Goal: Find specific page/section: Find specific page/section

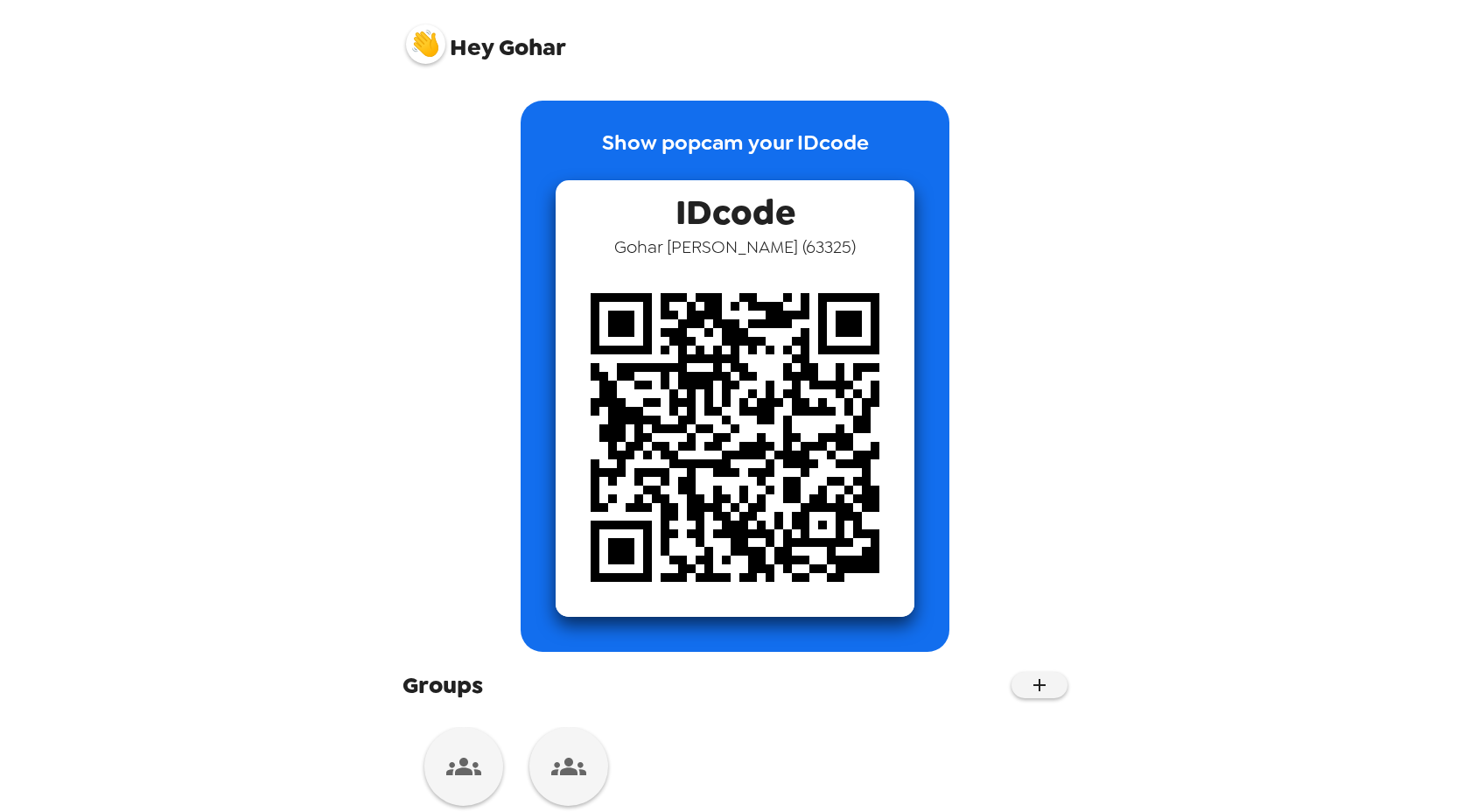
click at [430, 51] on img at bounding box center [426, 44] width 39 height 39
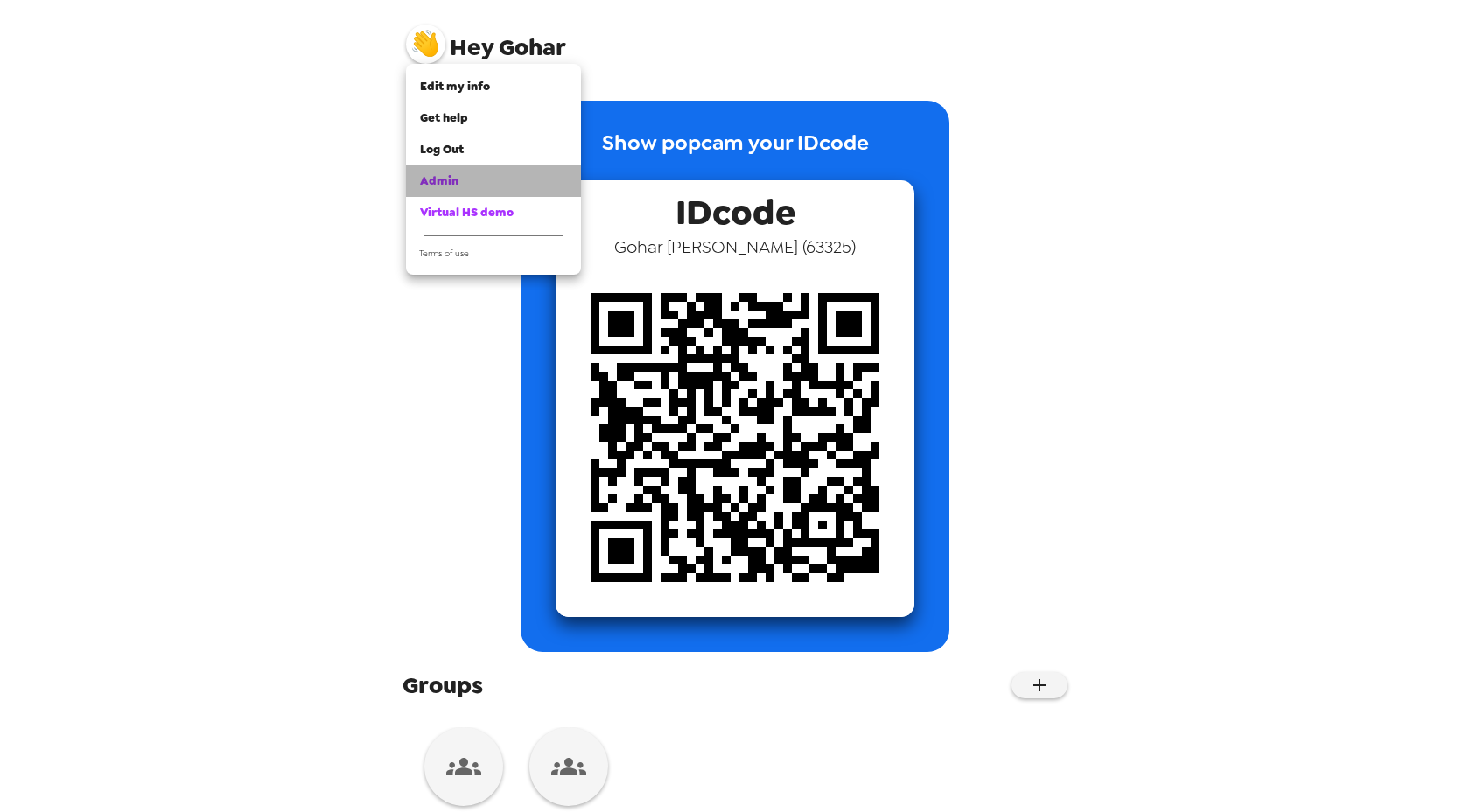
click at [450, 166] on link "Admin" at bounding box center [494, 181] width 175 height 32
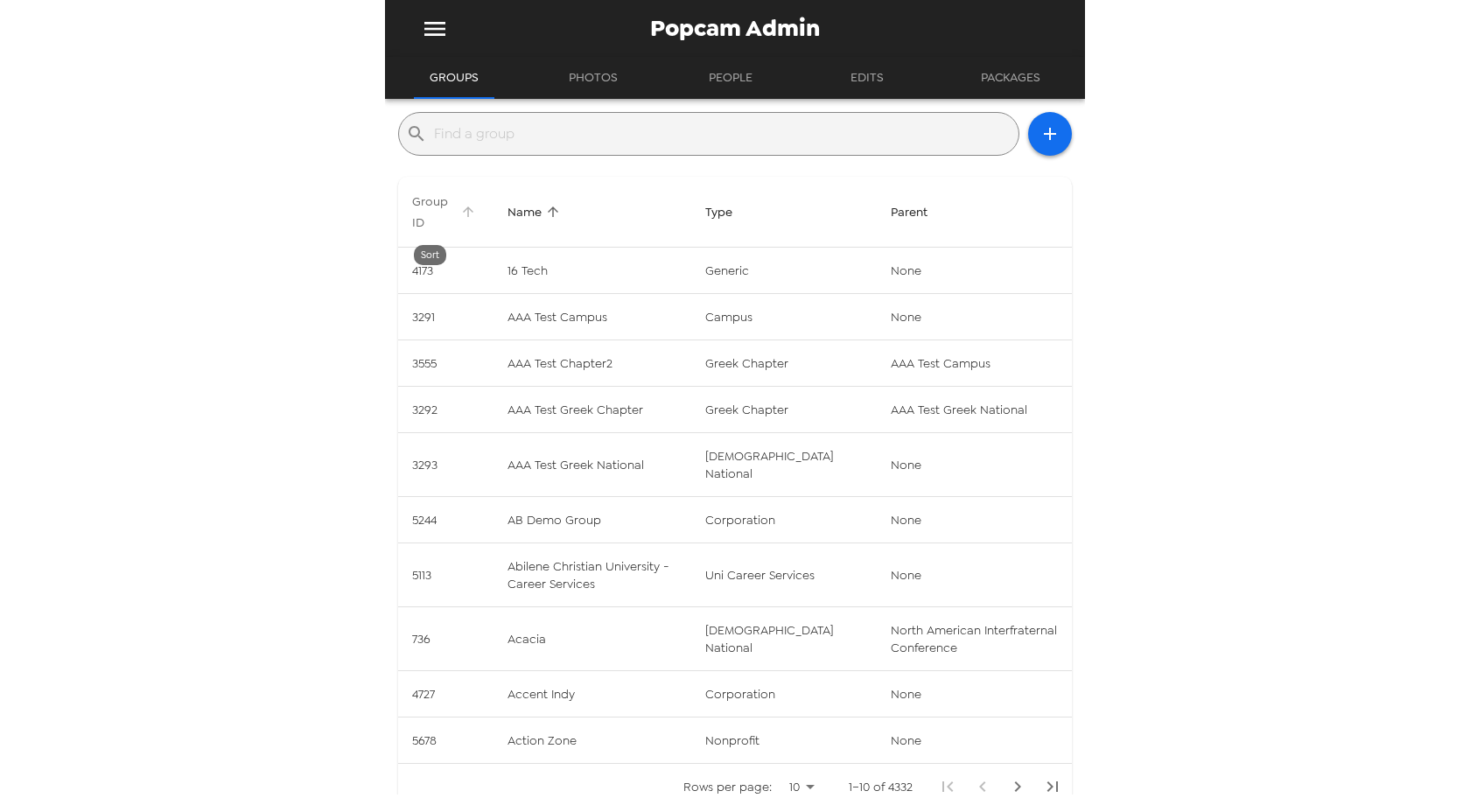
click at [455, 210] on span "Group ID" at bounding box center [446, 212] width 67 height 42
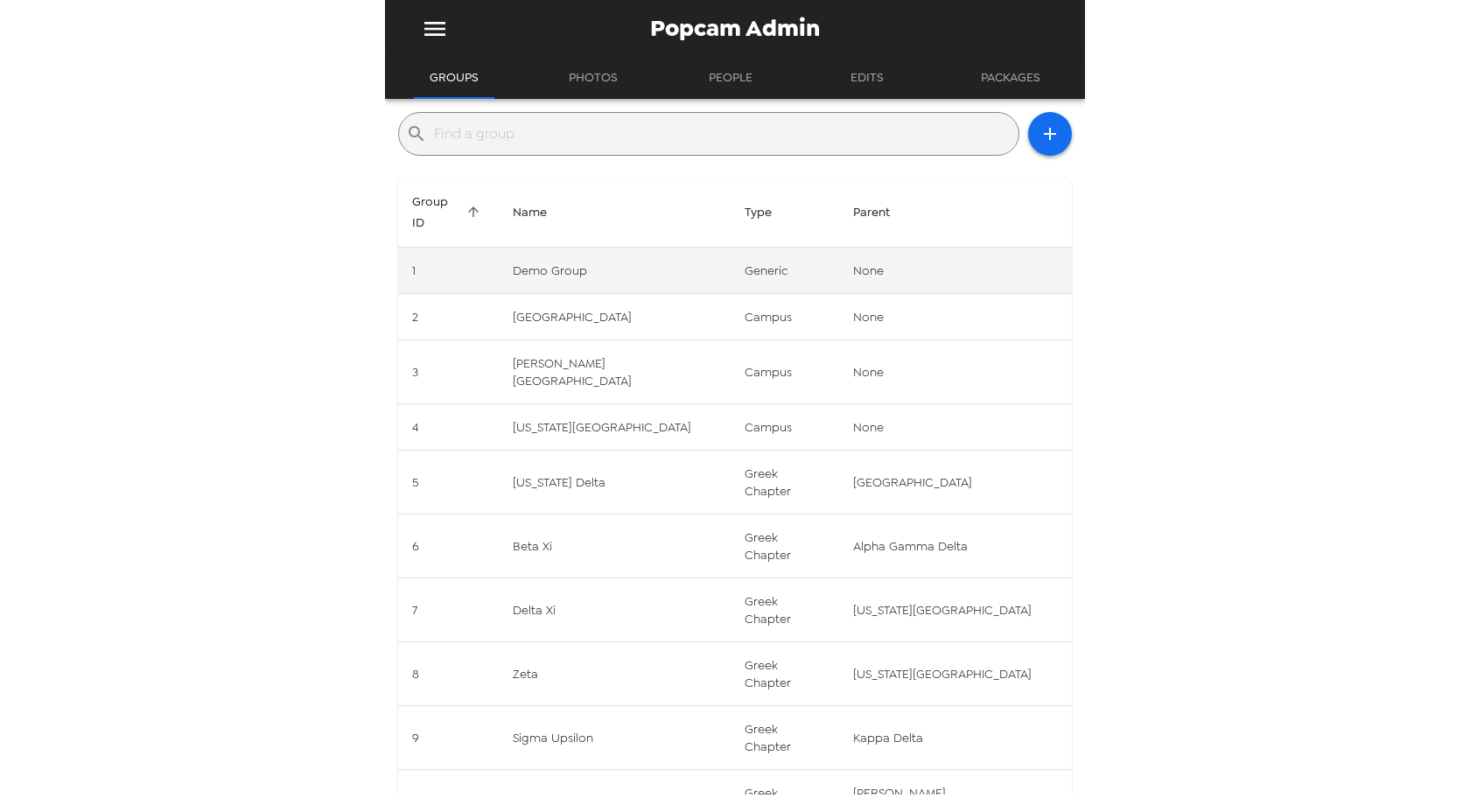
click at [620, 251] on td "Demo Group" at bounding box center [615, 271] width 232 height 47
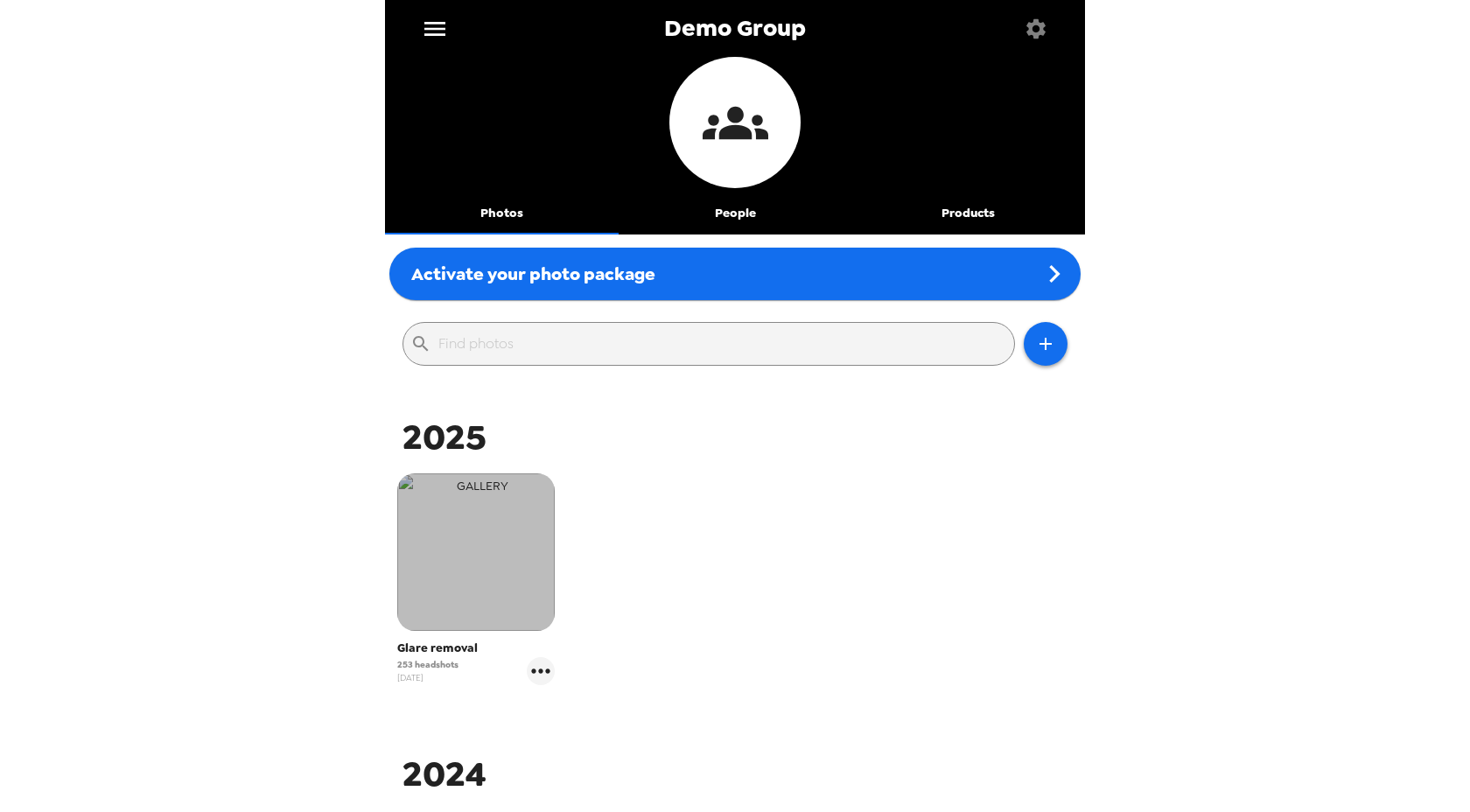
click at [506, 592] on img "button" at bounding box center [475, 552] width 158 height 158
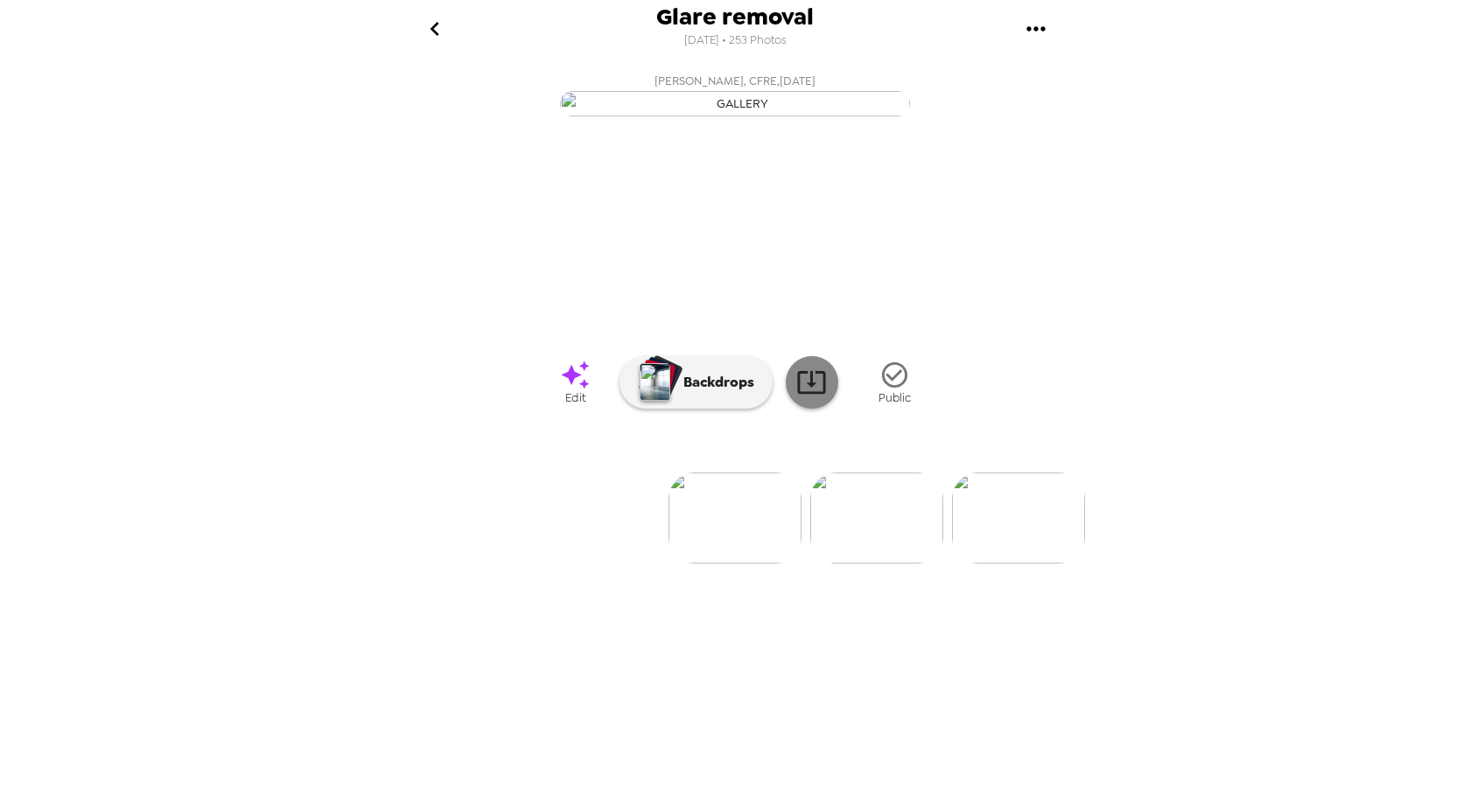
click at [819, 397] on icon at bounding box center [812, 382] width 31 height 31
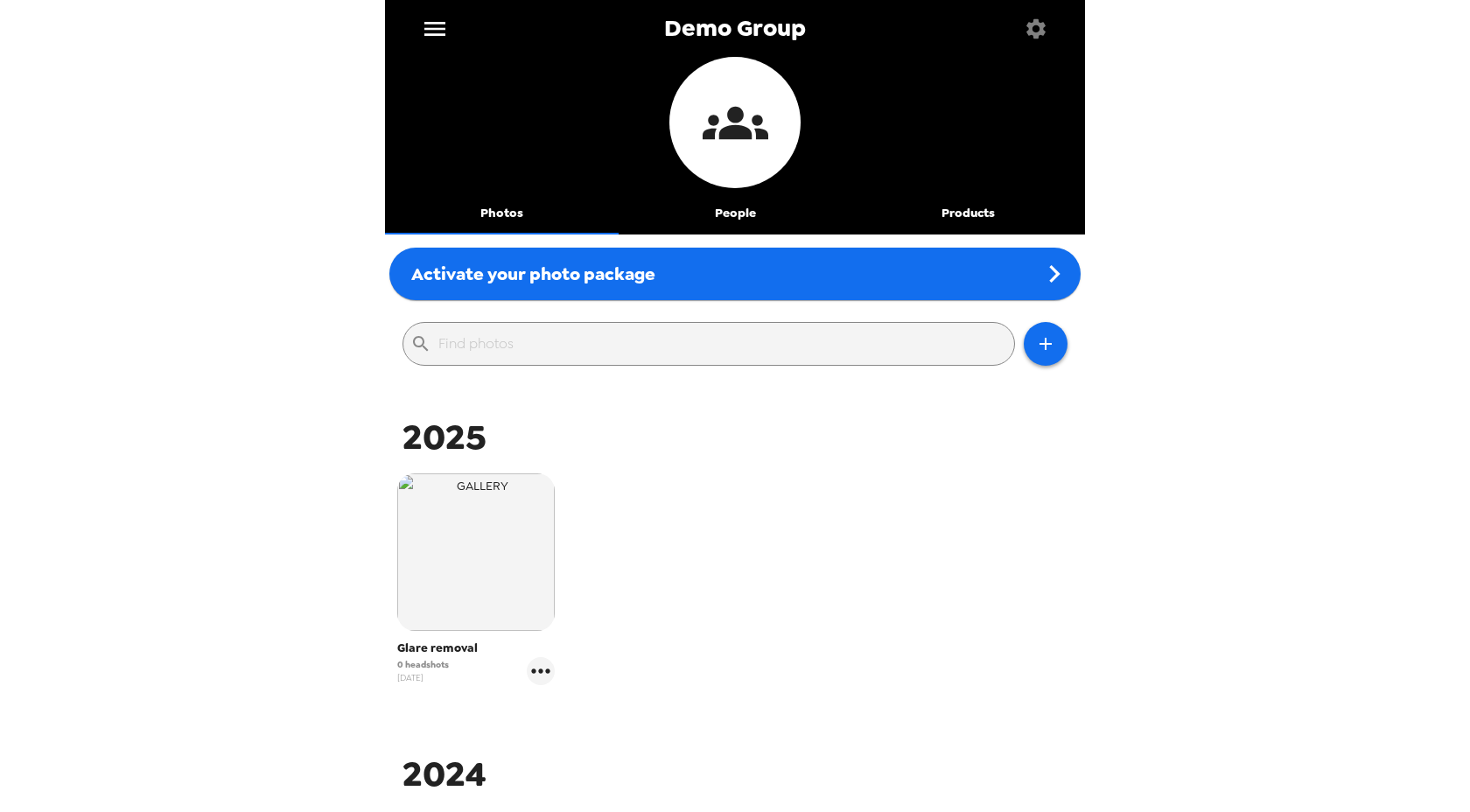
click at [434, 27] on icon "menu" at bounding box center [435, 29] width 21 height 14
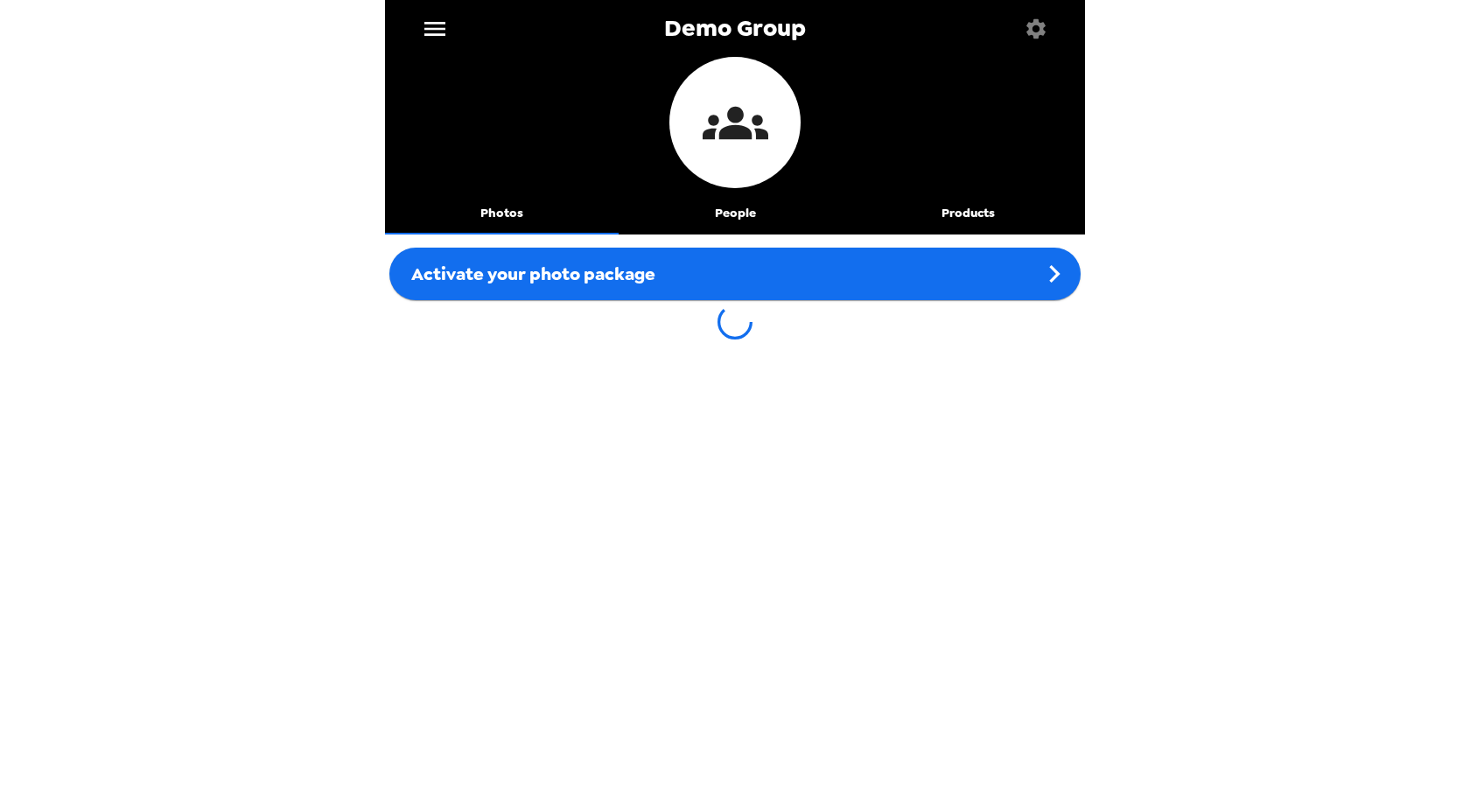
click at [434, 25] on icon "menu" at bounding box center [434, 29] width 28 height 28
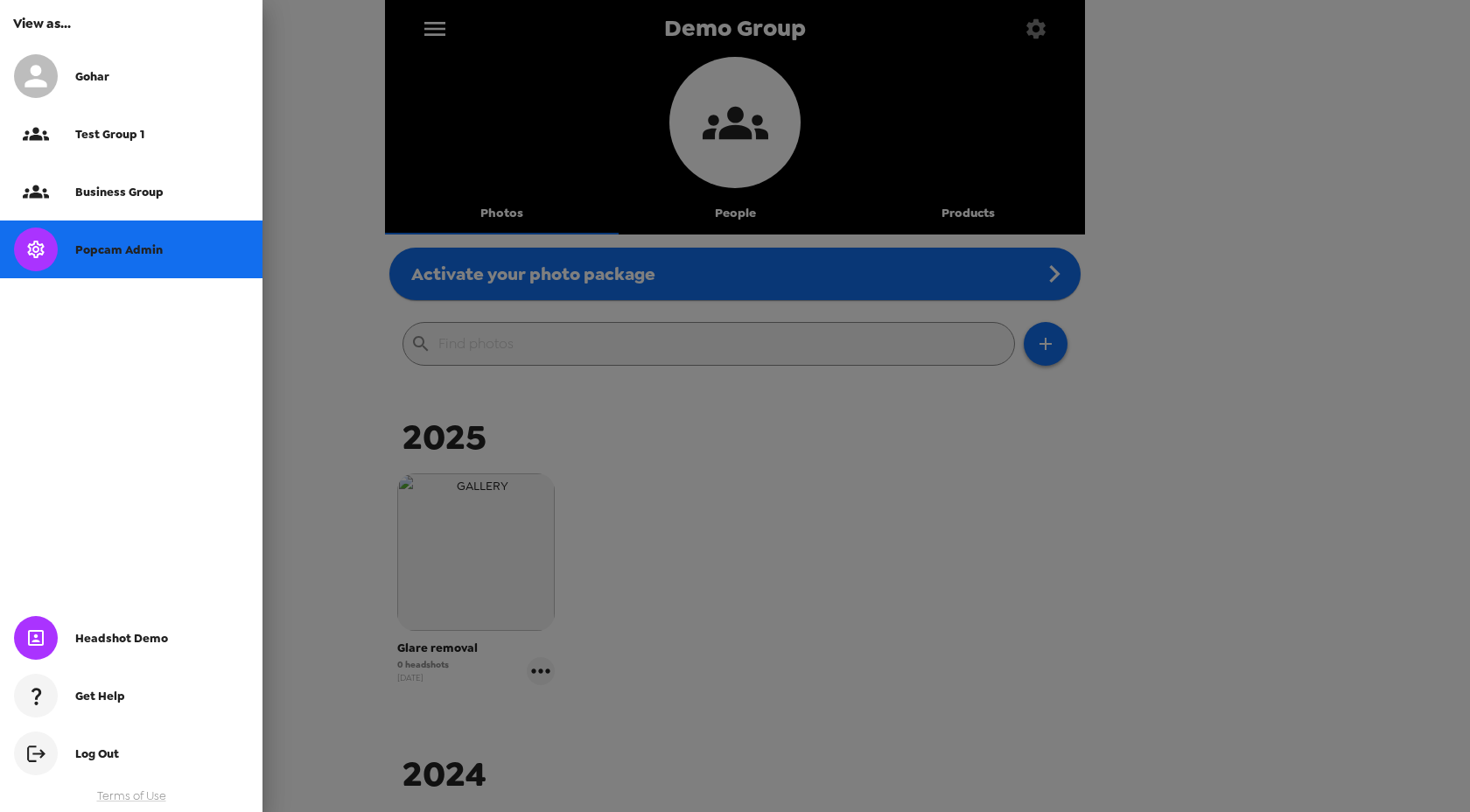
click at [151, 69] on div "Gohar" at bounding box center [162, 77] width 173 height 15
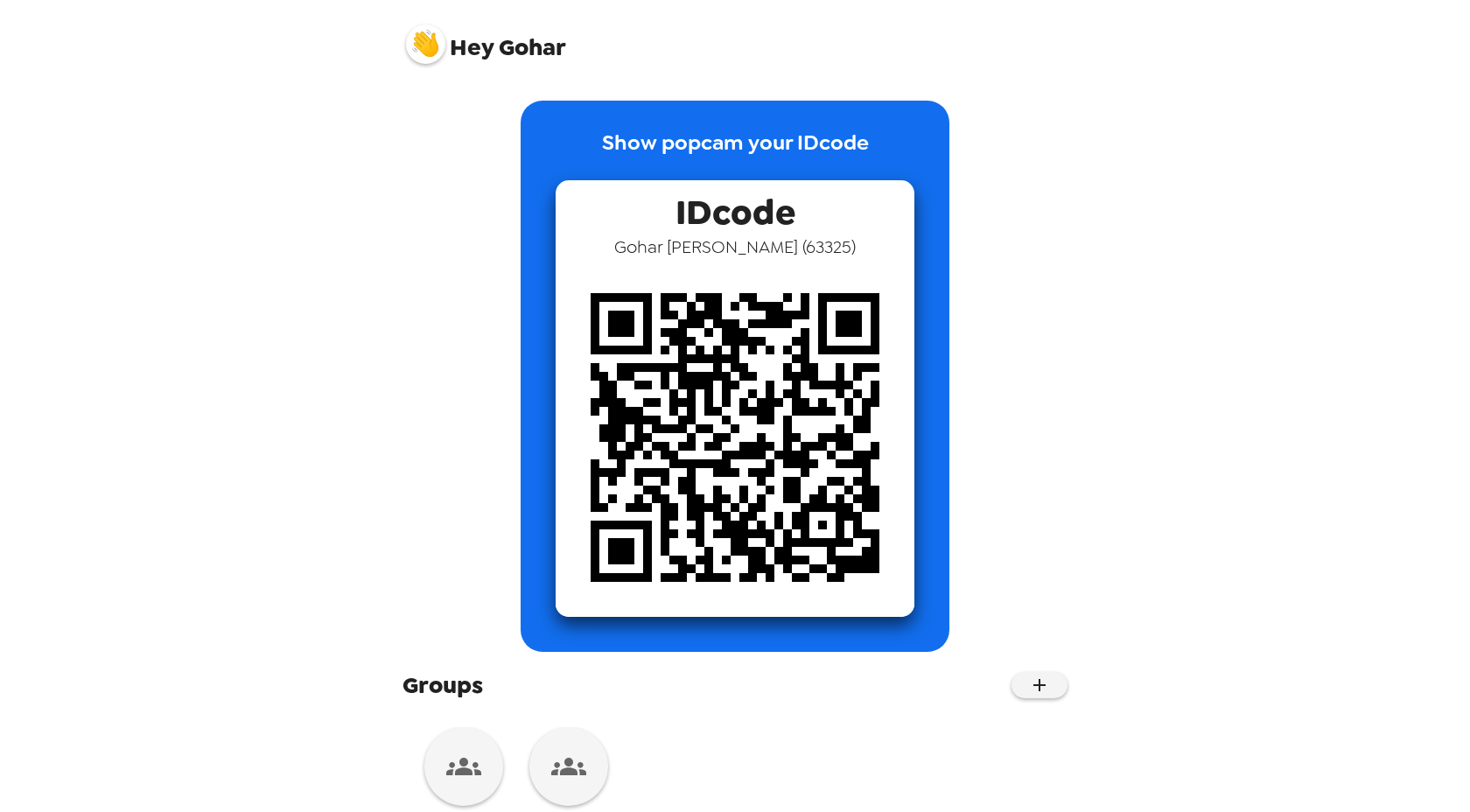
scroll to position [47, 0]
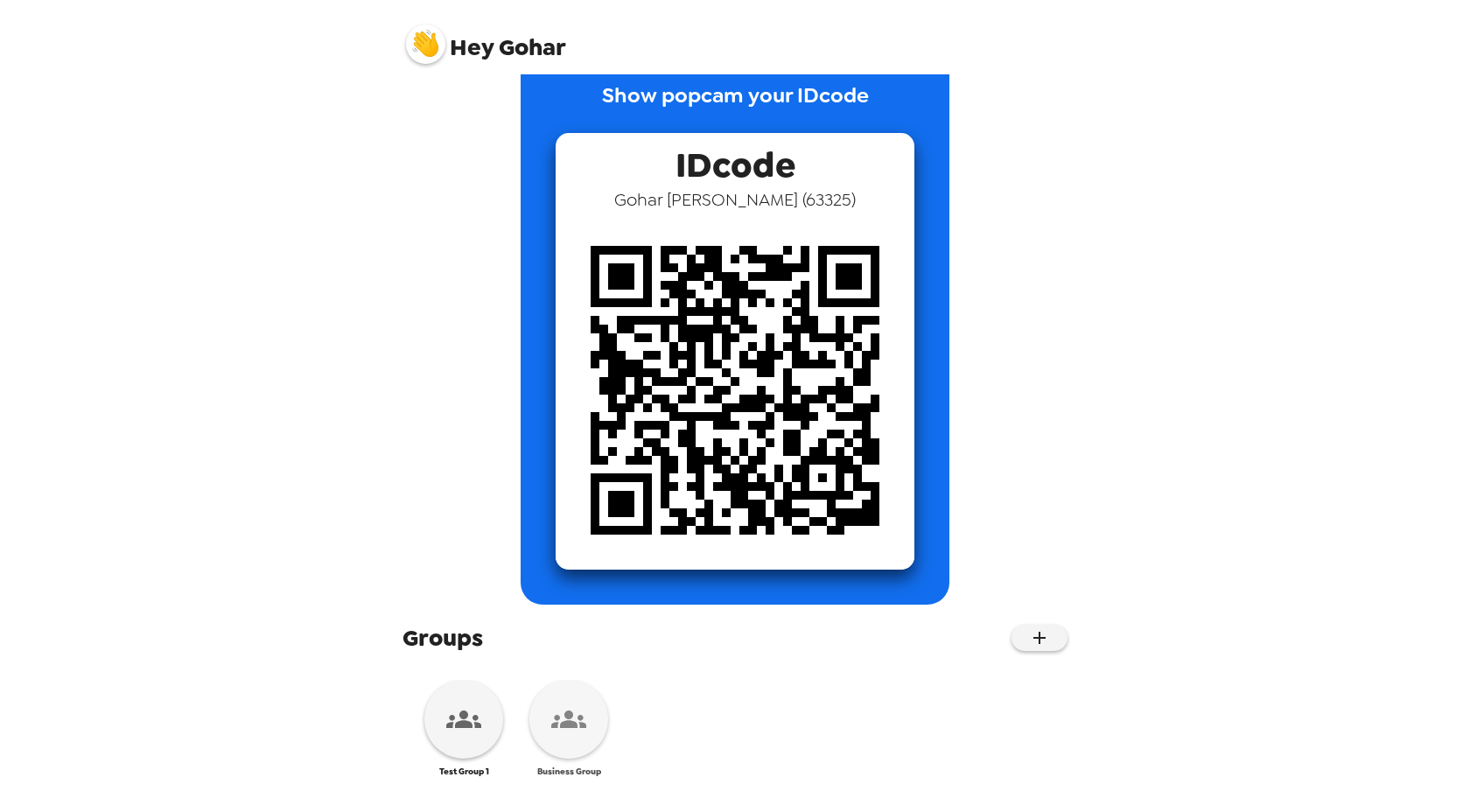
click at [560, 737] on div at bounding box center [569, 719] width 78 height 78
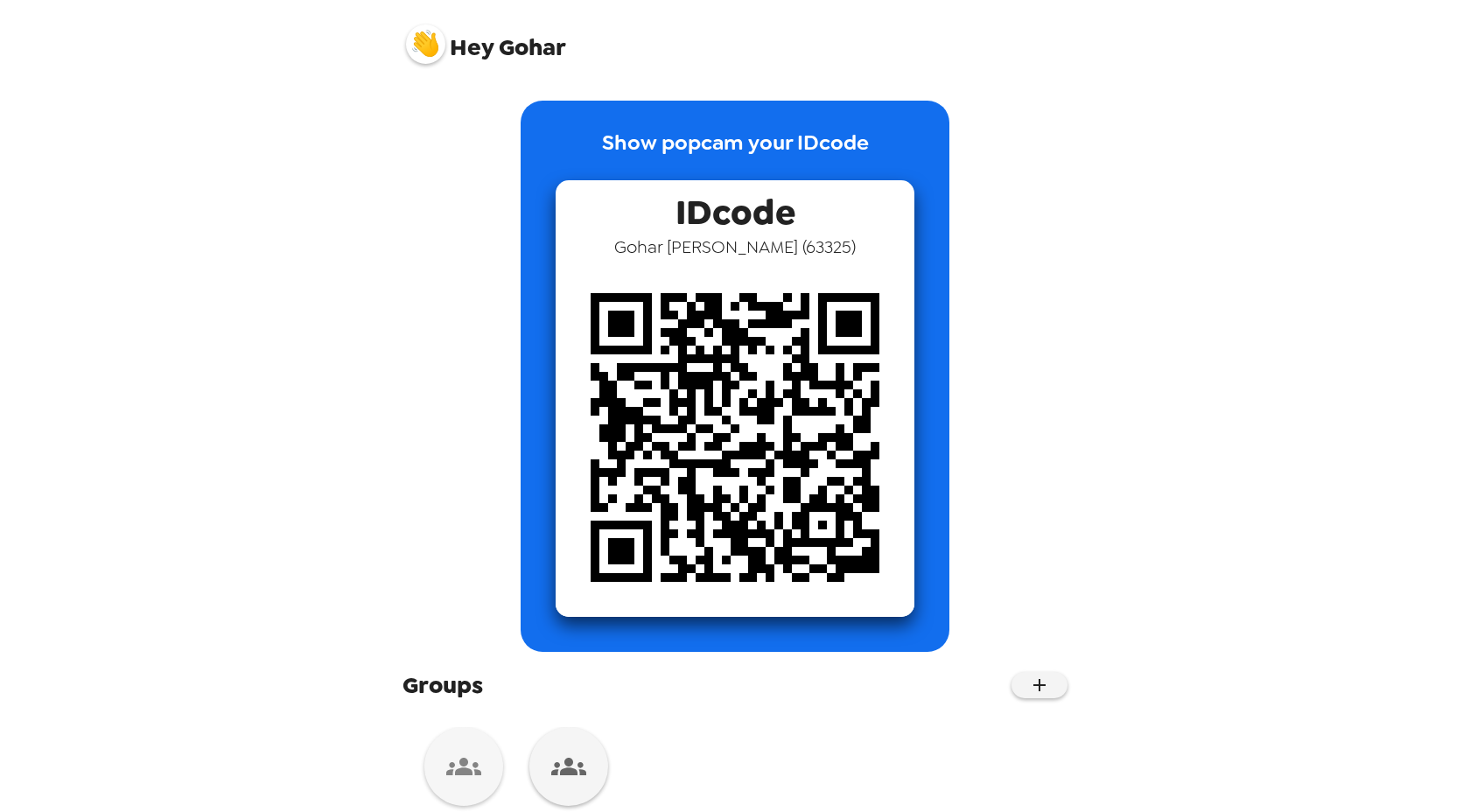
click at [450, 732] on div at bounding box center [464, 767] width 78 height 78
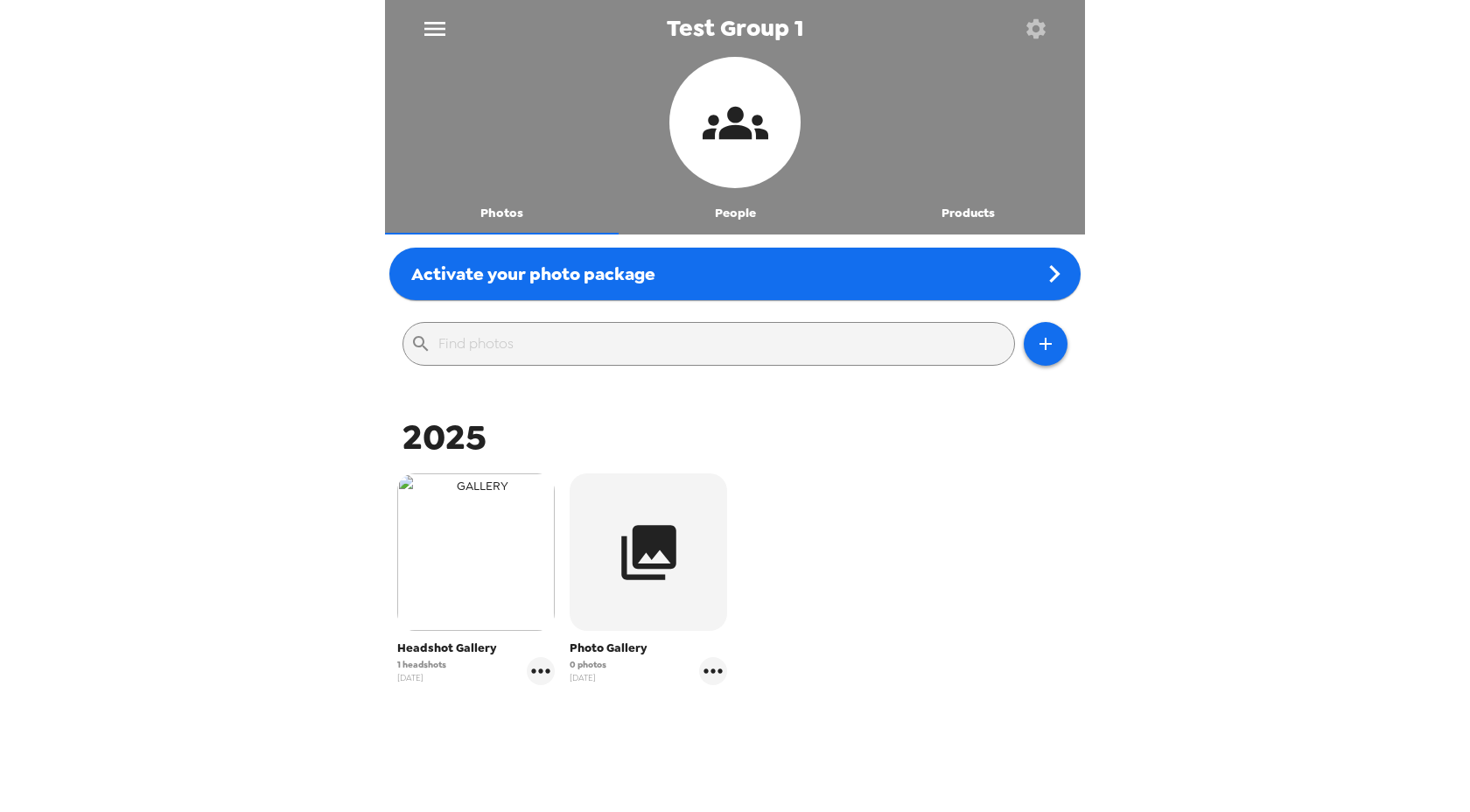
click at [507, 562] on img "button" at bounding box center [475, 552] width 158 height 158
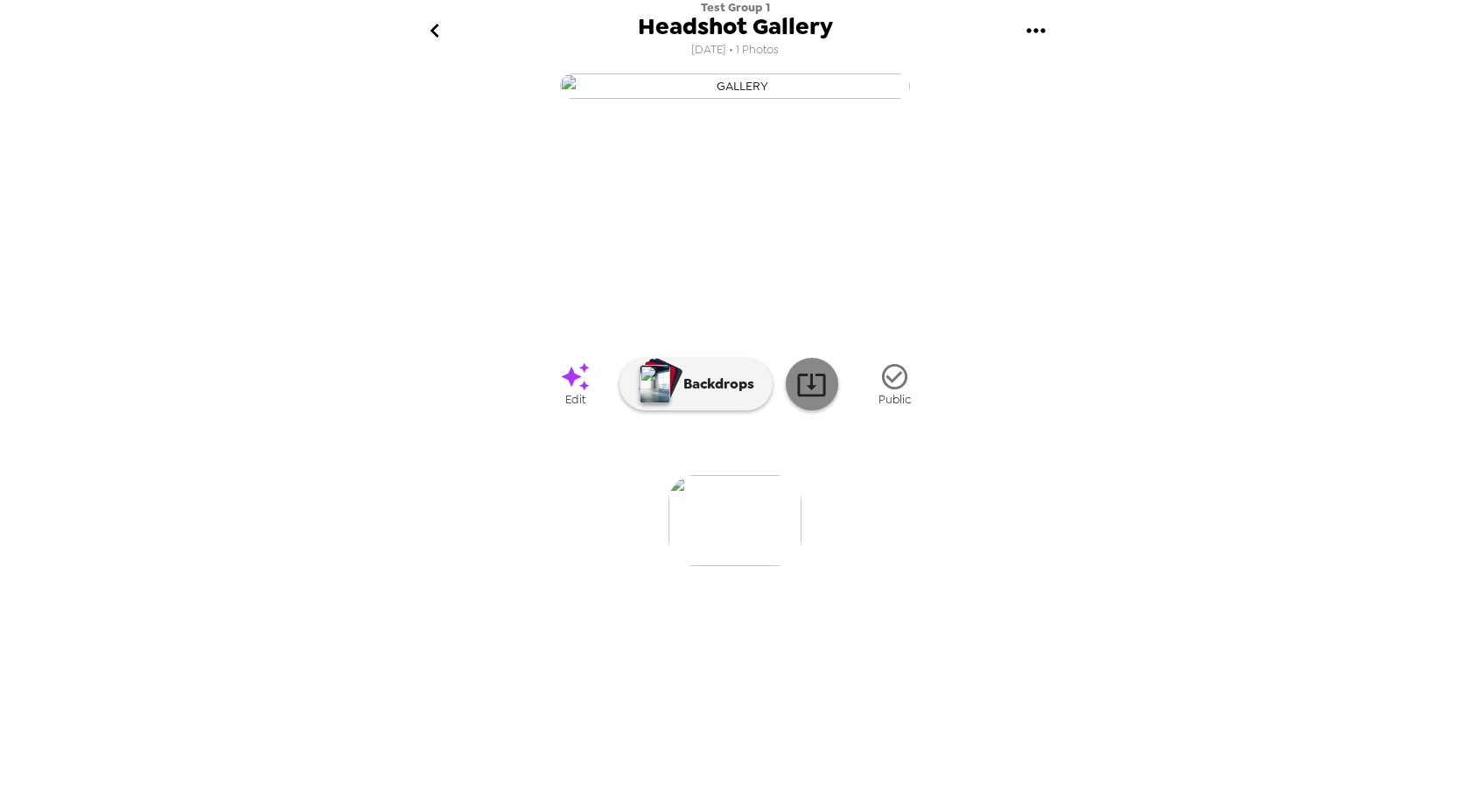
click at [818, 400] on icon at bounding box center [812, 384] width 31 height 31
click at [1254, 283] on div "Test Group 1 Headshot Gallery [DATE] • 1 Photos 0 photos waiting review Edit Ba…" at bounding box center [735, 406] width 1470 height 812
click at [1037, 24] on icon "gallery menu" at bounding box center [1036, 30] width 28 height 28
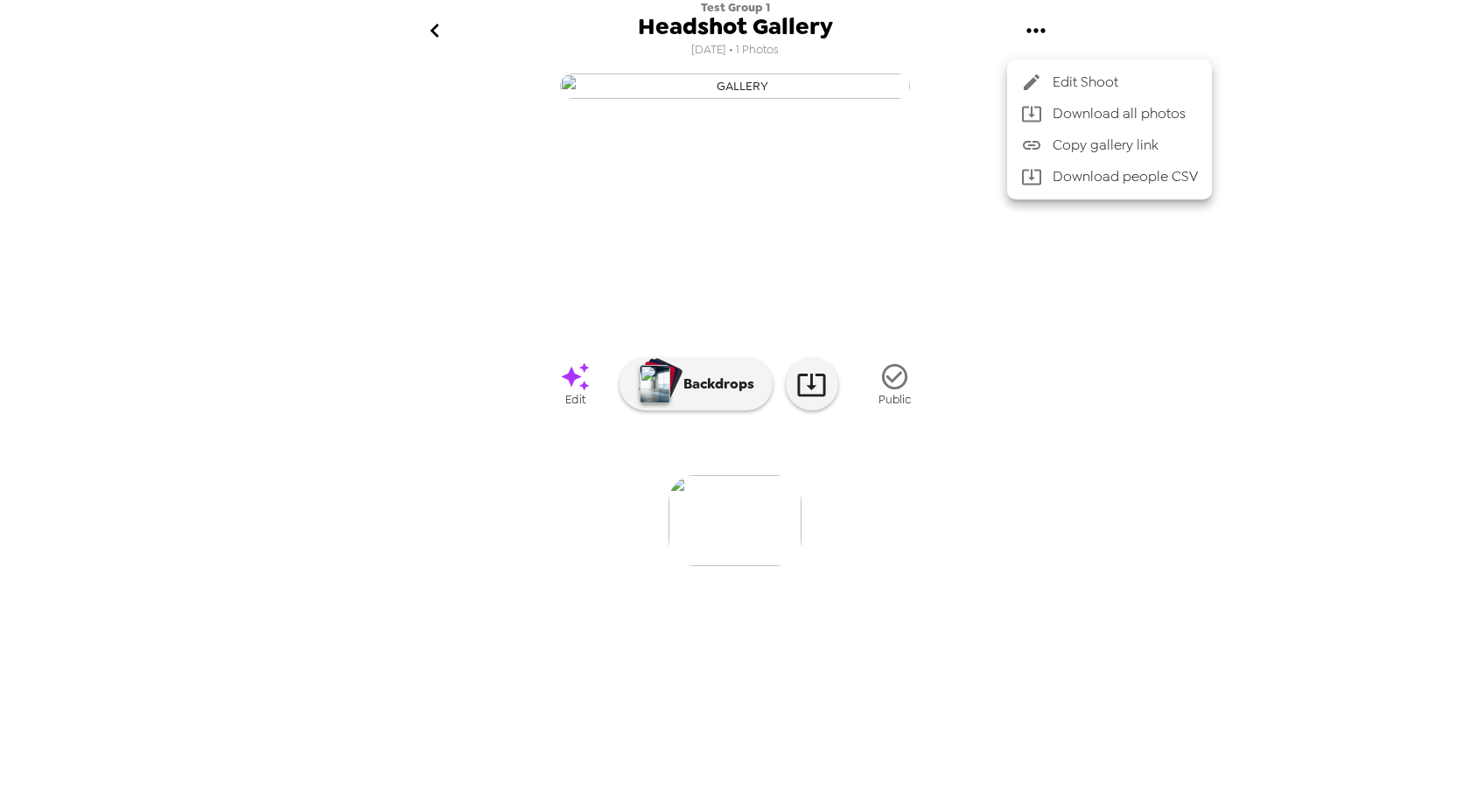
click at [1103, 32] on div at bounding box center [735, 406] width 1470 height 812
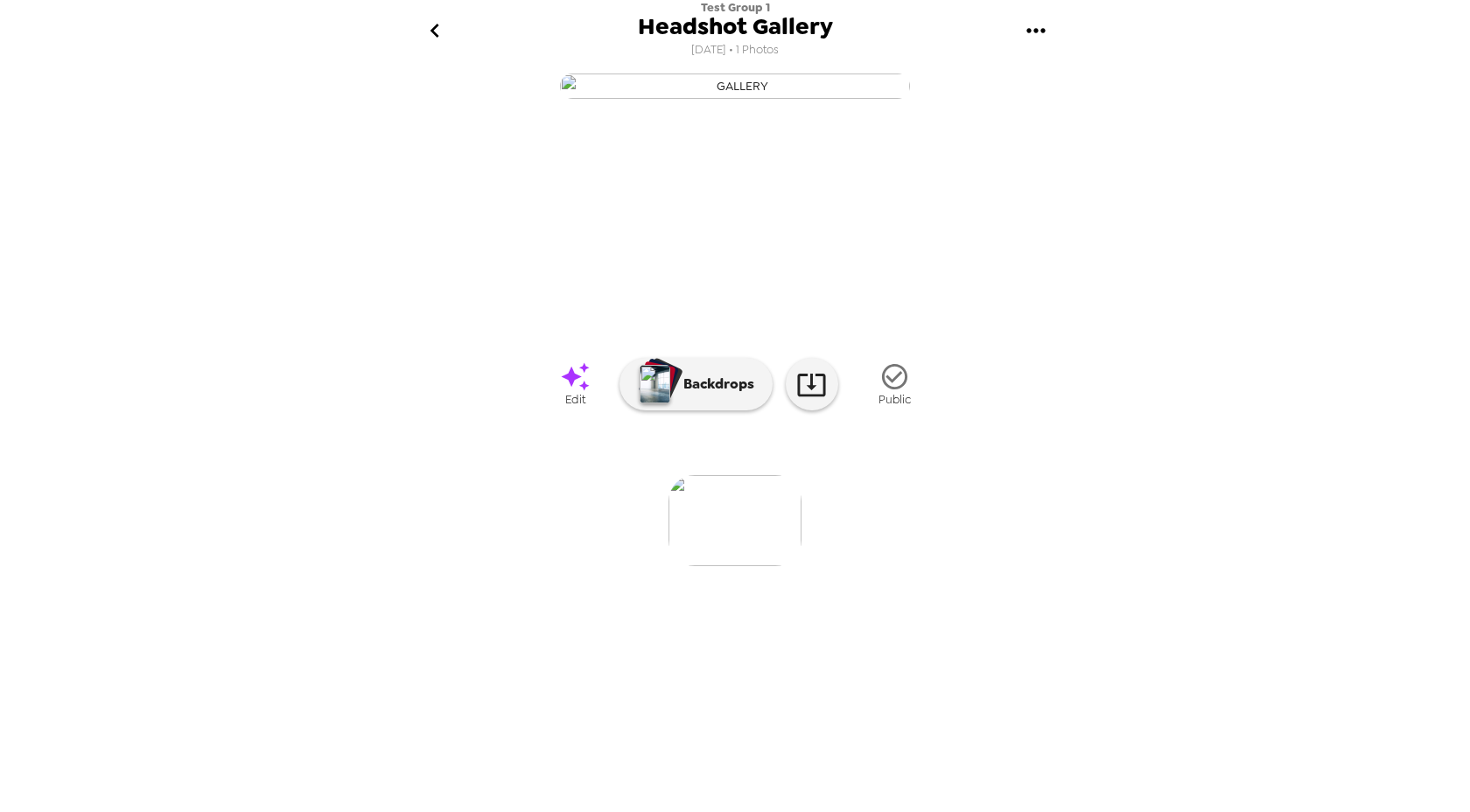
click at [438, 32] on icon "go back" at bounding box center [434, 30] width 28 height 28
